Goal: Task Accomplishment & Management: Use online tool/utility

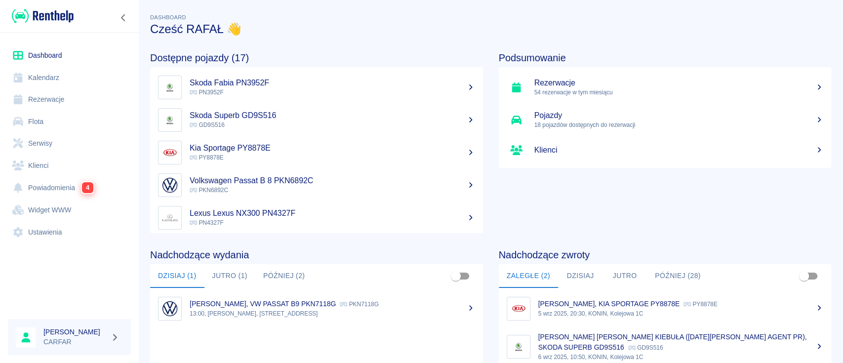
click at [58, 216] on link "Widget WWW" at bounding box center [69, 210] width 123 height 22
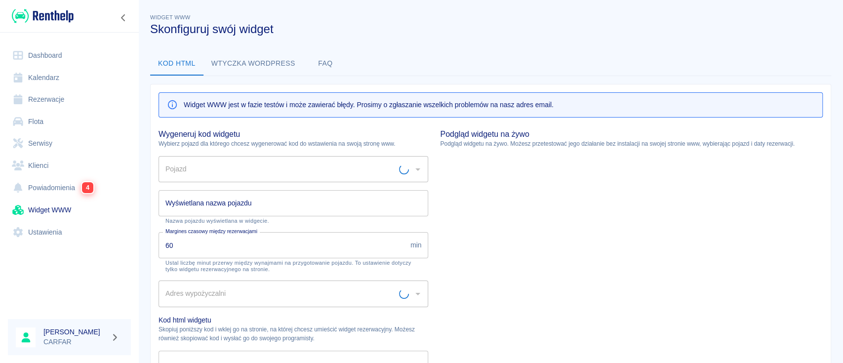
type input "Biuro - Plac Wydań - KONIN, [STREET_ADDRESS]"
type input "HYUNDAI TUCSON PN6460E - PN6460E"
type input "HYUNDAI TUCSON PN6460E"
type textarea "<script type="module" src="[URL][DOMAIN_NAME]"></script> <link rel="stylesheet"…"
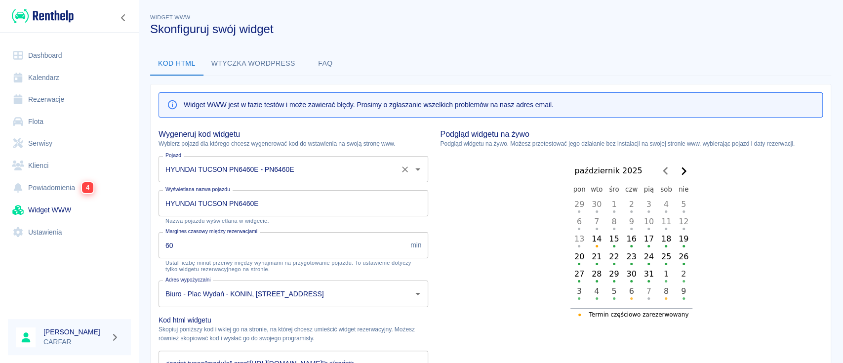
click at [250, 170] on input "HYUNDAI TUCSON PN6460E - PN6460E" at bounding box center [279, 169] width 233 height 17
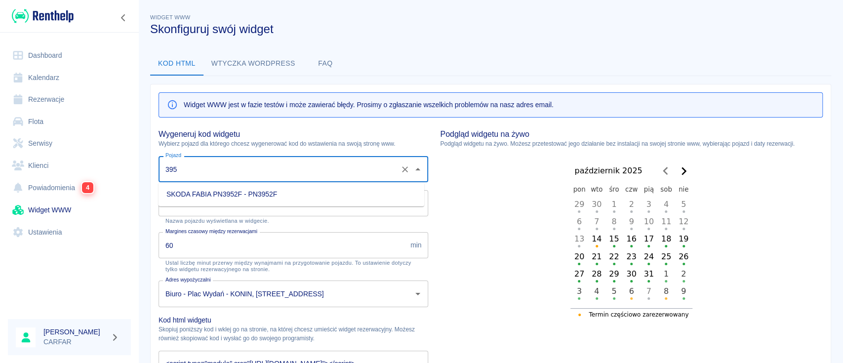
click at [256, 182] on ul "SKODA FABIA PN3952F - PN3952F" at bounding box center [292, 194] width 266 height 24
click at [257, 187] on li "SKODA FABIA PN3952F - PN3952F" at bounding box center [292, 194] width 266 height 16
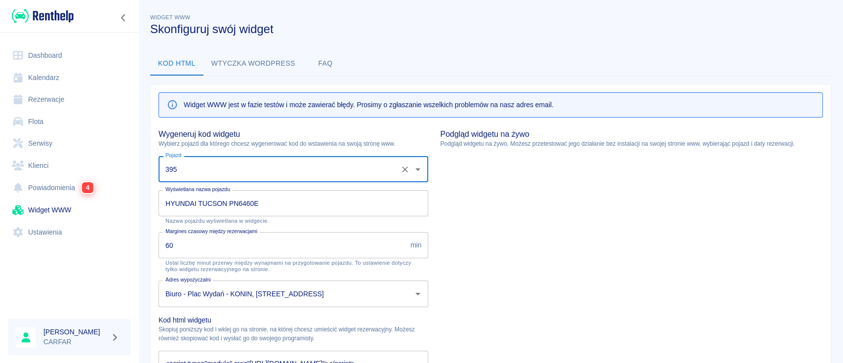
type input "SKODA FABIA PN3952F - PN3952F"
type input "SKODA FABIA PN3952F"
type textarea "<script type="module" src="[URL][DOMAIN_NAME]"></script> <link rel="stylesheet"…"
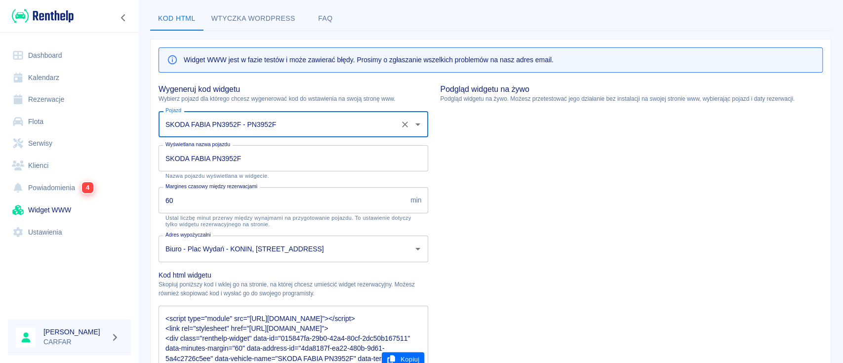
scroll to position [66, 0]
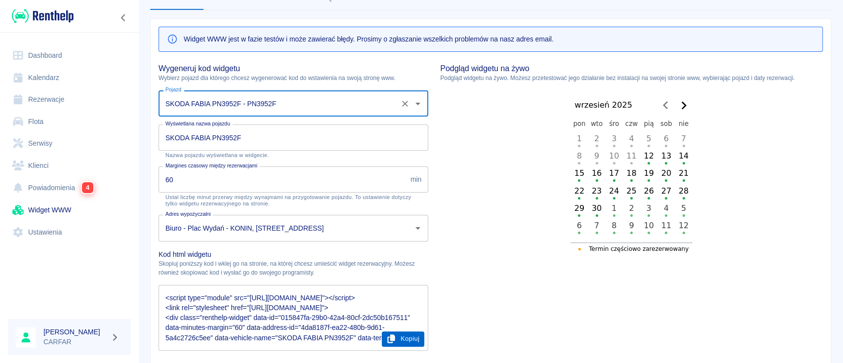
type input "SKODA FABIA PN3952F - PN3952F"
click at [406, 341] on button "Kopiuj" at bounding box center [403, 339] width 43 height 15
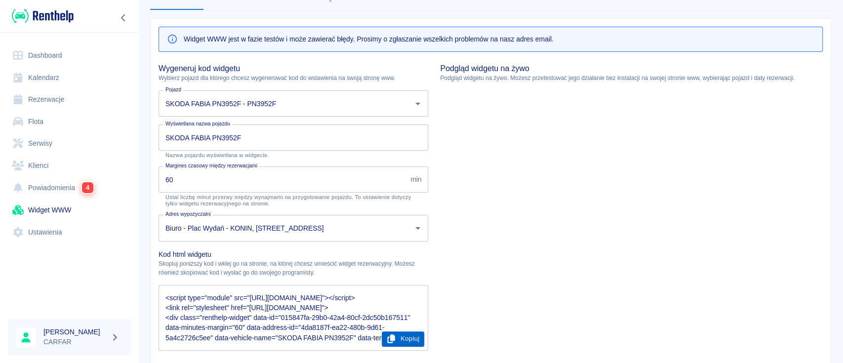
scroll to position [0, 0]
